Goal: Task Accomplishment & Management: Complete application form

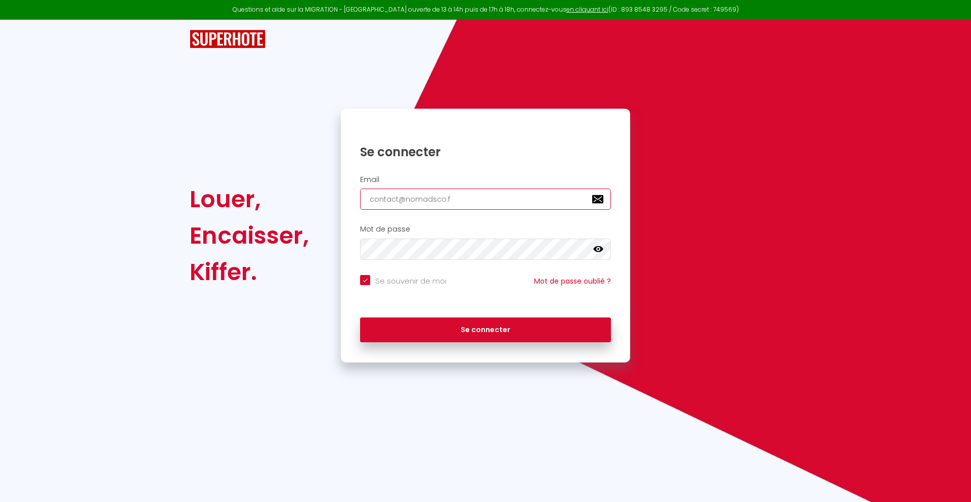
type input "[EMAIL_ADDRESS][DOMAIN_NAME]"
checkbox input "true"
type input "[EMAIL_ADDRESS][DOMAIN_NAME]"
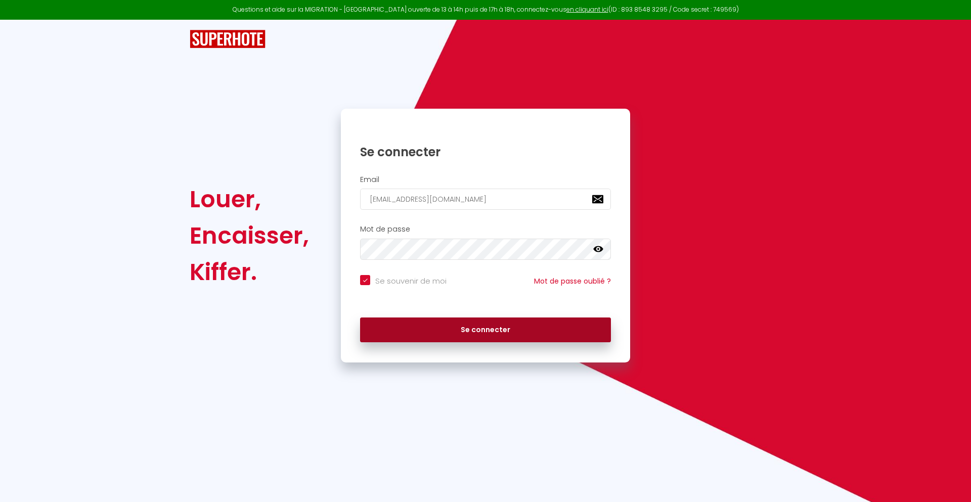
click at [486, 330] on button "Se connecter" at bounding box center [485, 330] width 251 height 25
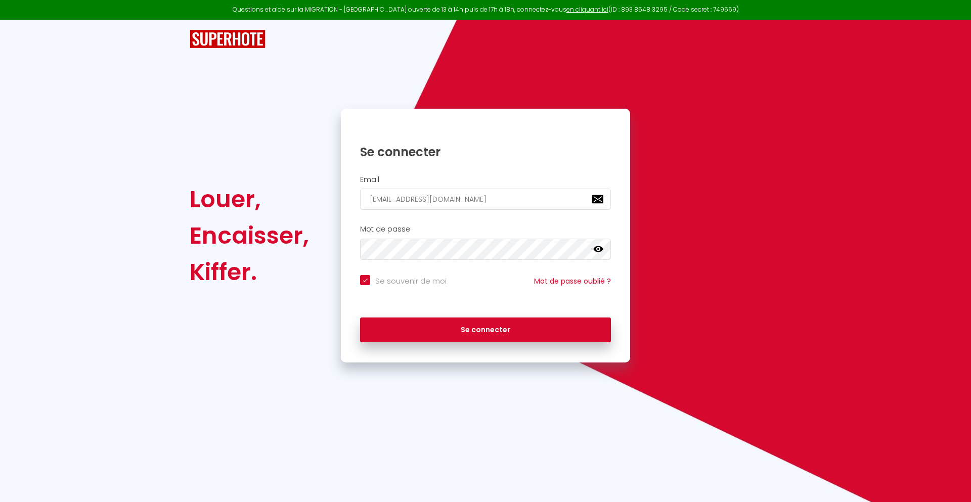
checkbox input "true"
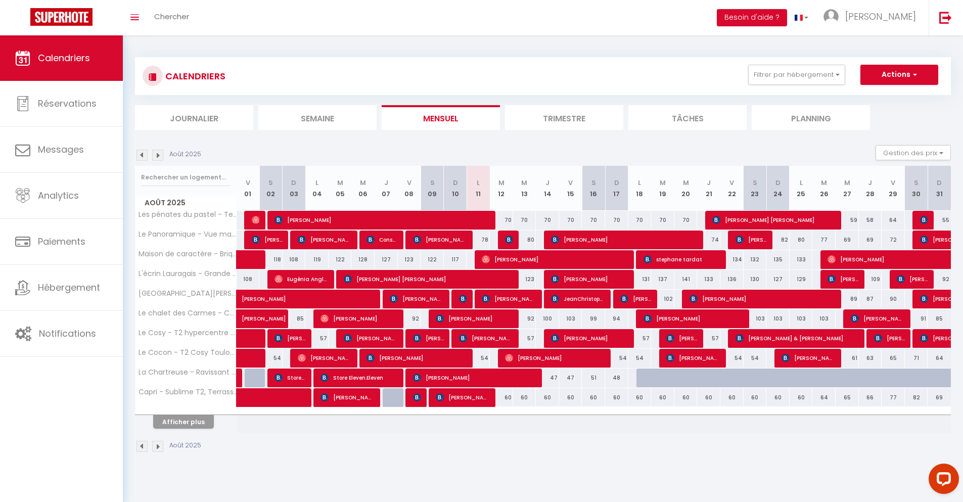
click at [194, 117] on li "Journalier" at bounding box center [194, 117] width 118 height 25
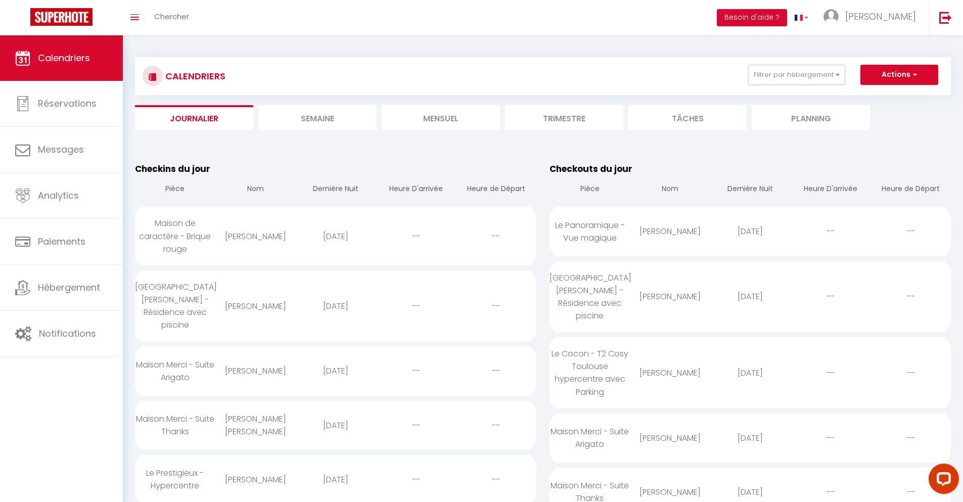
scroll to position [711, 0]
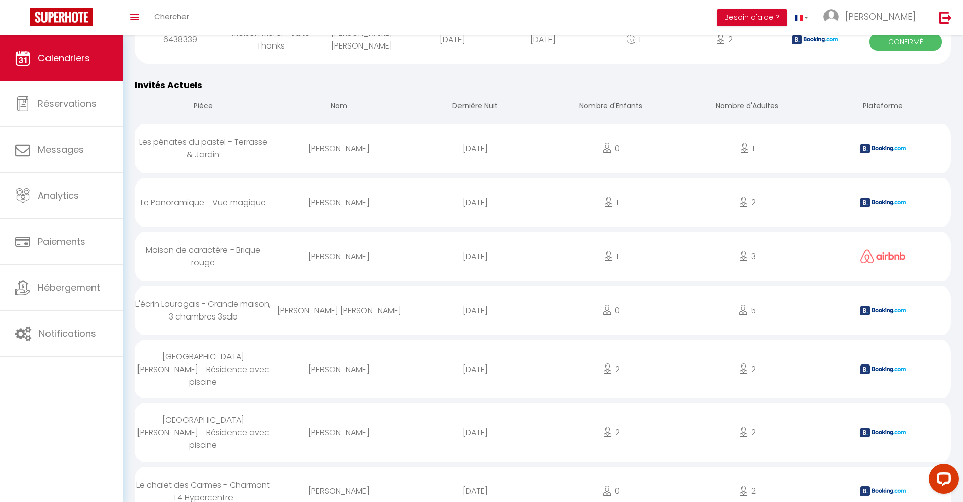
select select "0"
select select "1"
select select
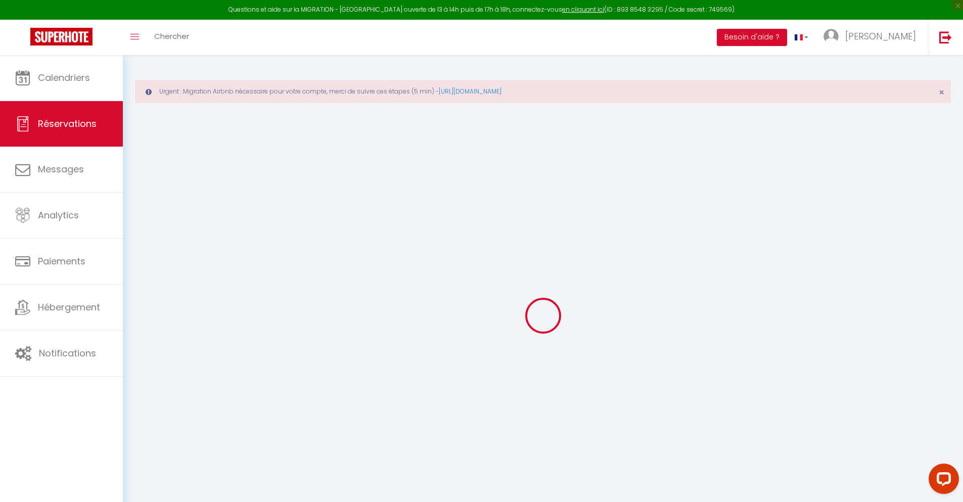
type input "[PERSON_NAME]"
type input "[EMAIL_ADDRESS][DOMAIN_NAME]"
type input "[PHONE_NUMBER]"
type input "."
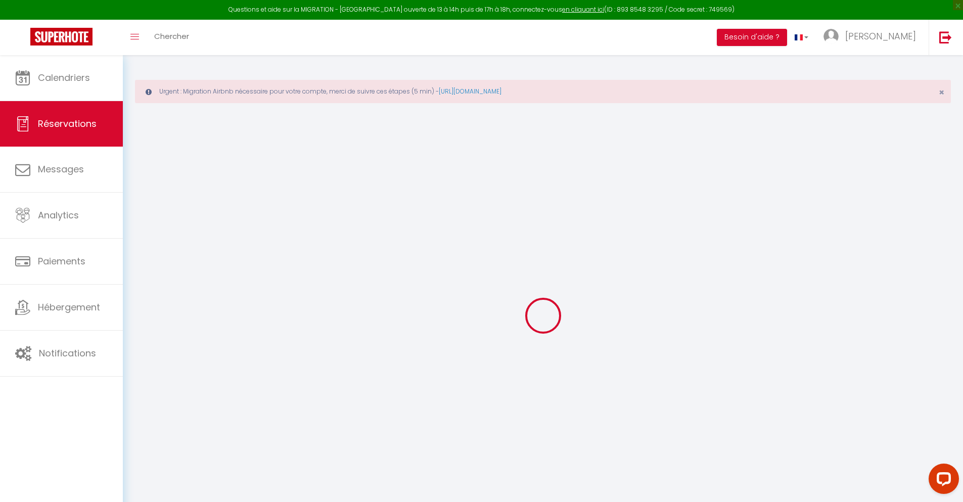
select select "ES"
type input "13.09"
type input "1.12"
select select "36910"
select select "1"
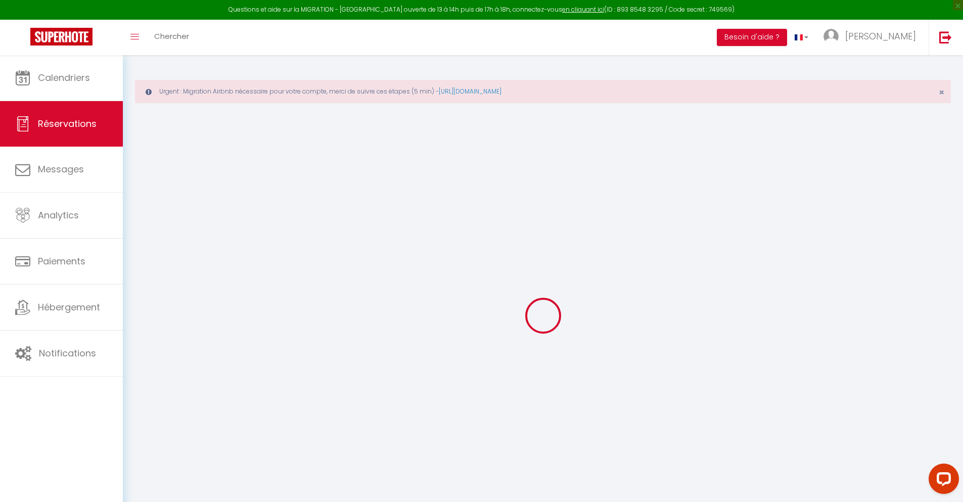
select select
type input "2"
select select "12"
select select
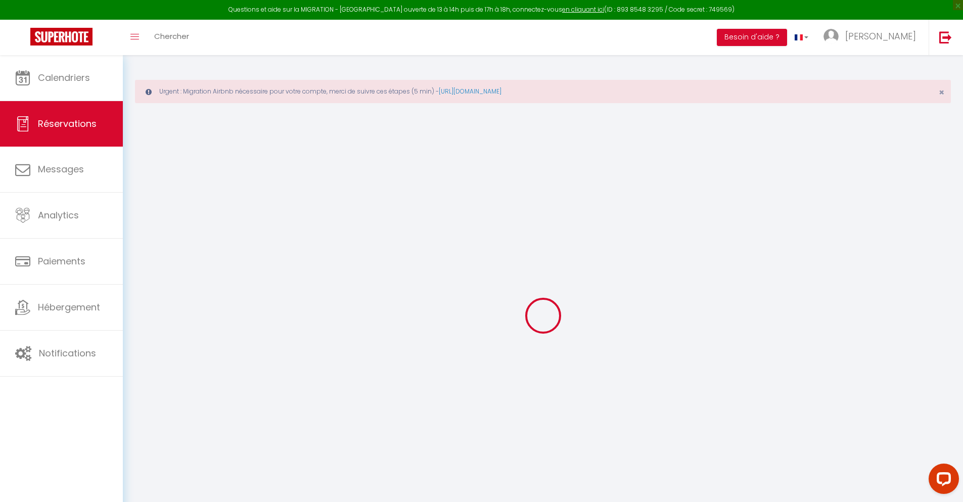
type input "46.98"
checkbox input "false"
type input "0"
select select "2"
type input "0"
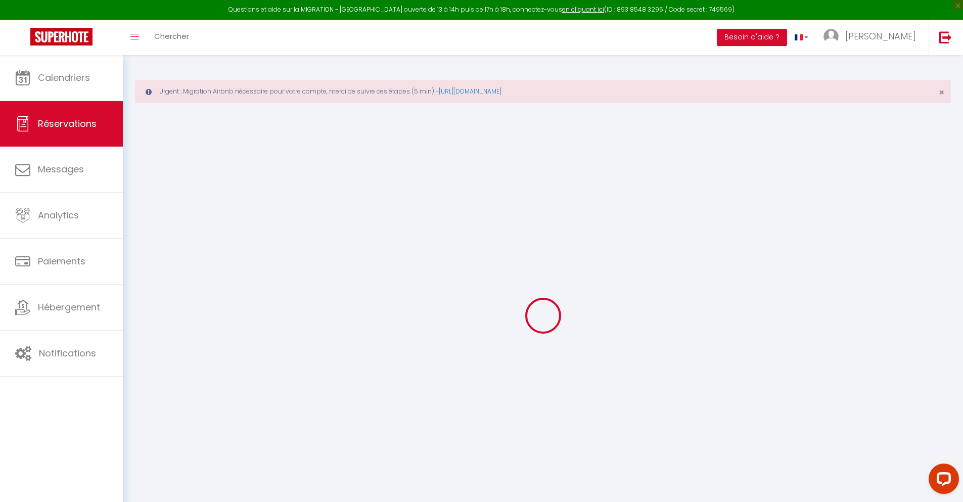
type input "0"
select select
select select "14"
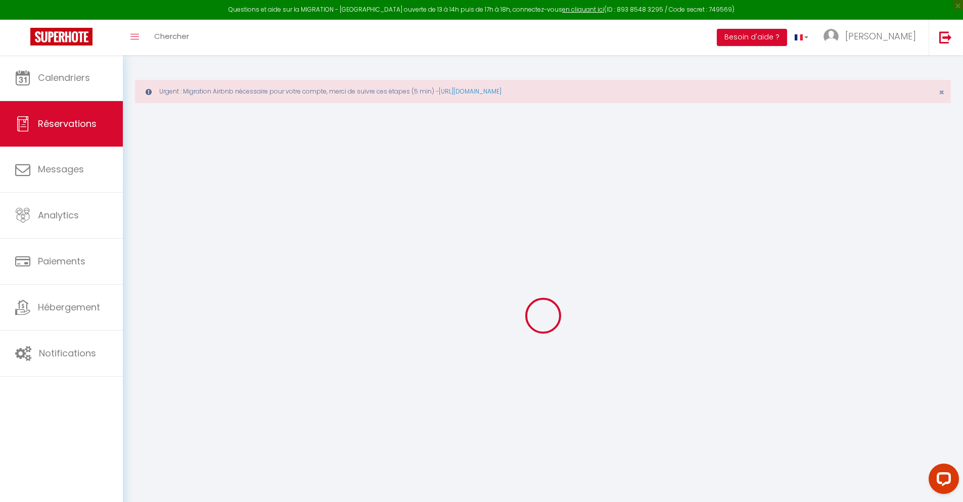
checkbox input "false"
select select
checkbox input "false"
select select
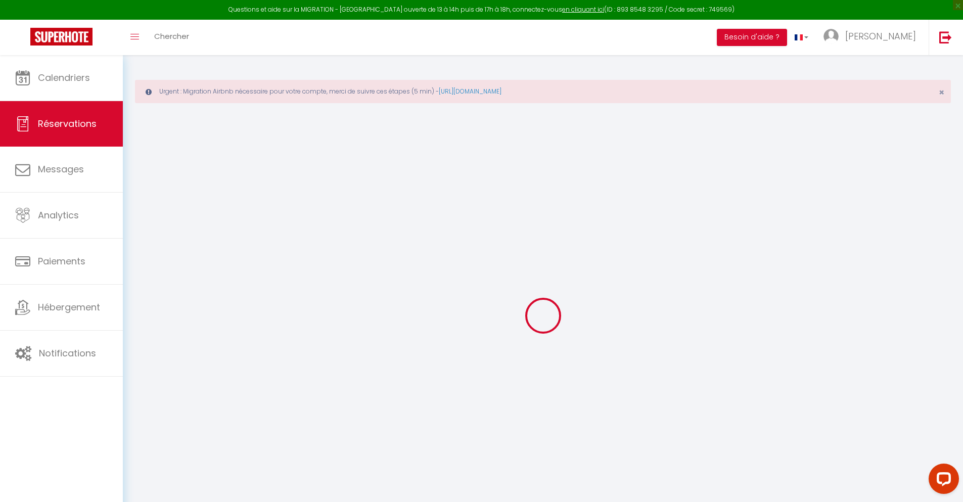
select select
checkbox input "false"
type textarea "** THIS RESERVATION HAS BEEN PRE-PAID ** BOOKING NOTE : Payment charge is EUR 1…"
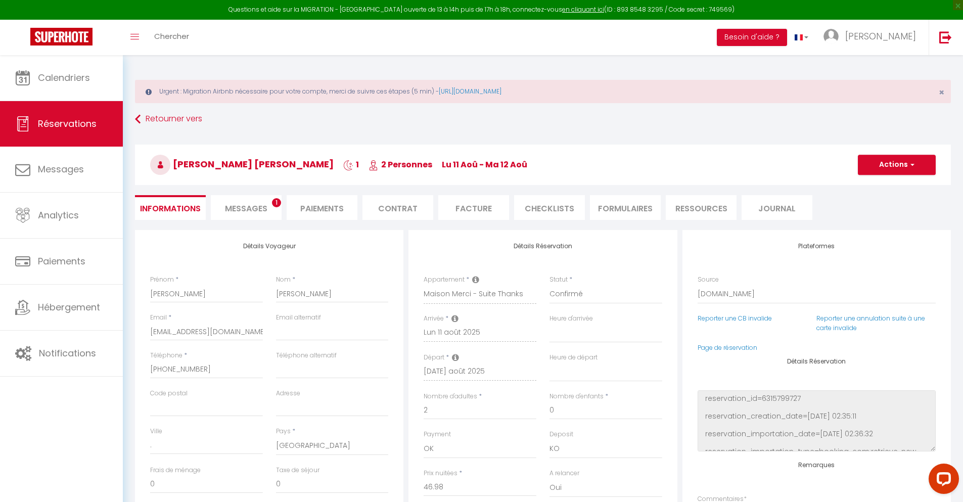
type input "30"
type input "3.08"
select select
checkbox input "false"
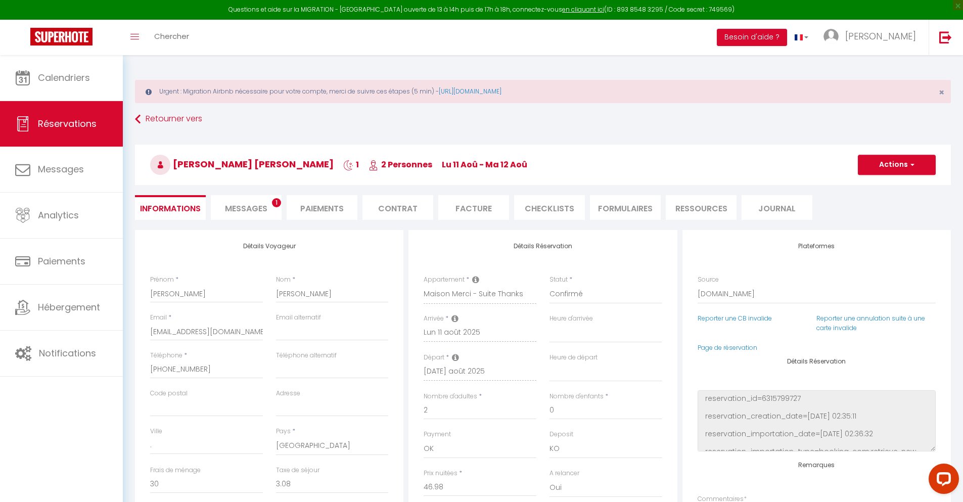
select select
